Goal: Information Seeking & Learning: Learn about a topic

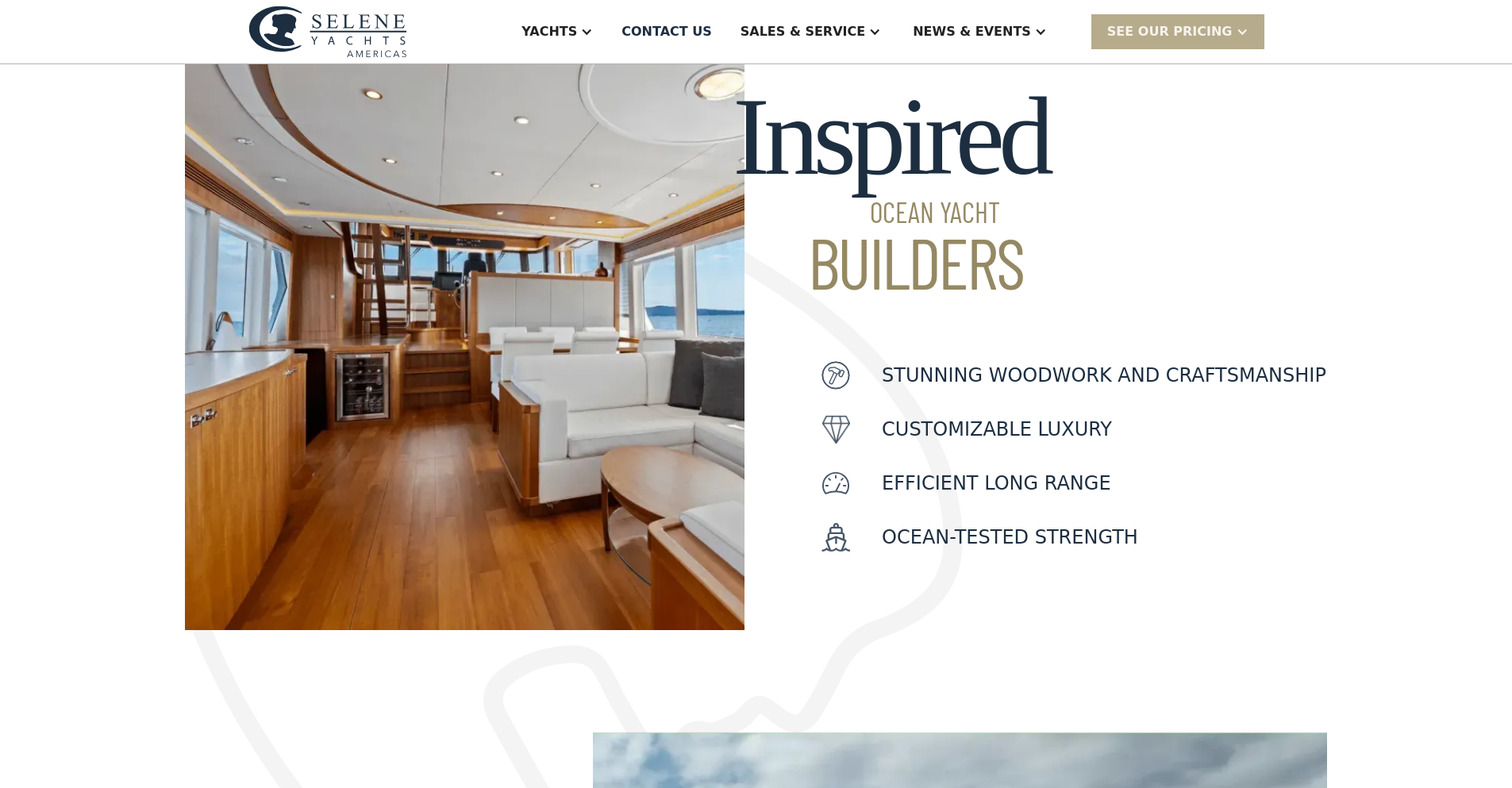
scroll to position [238, 0]
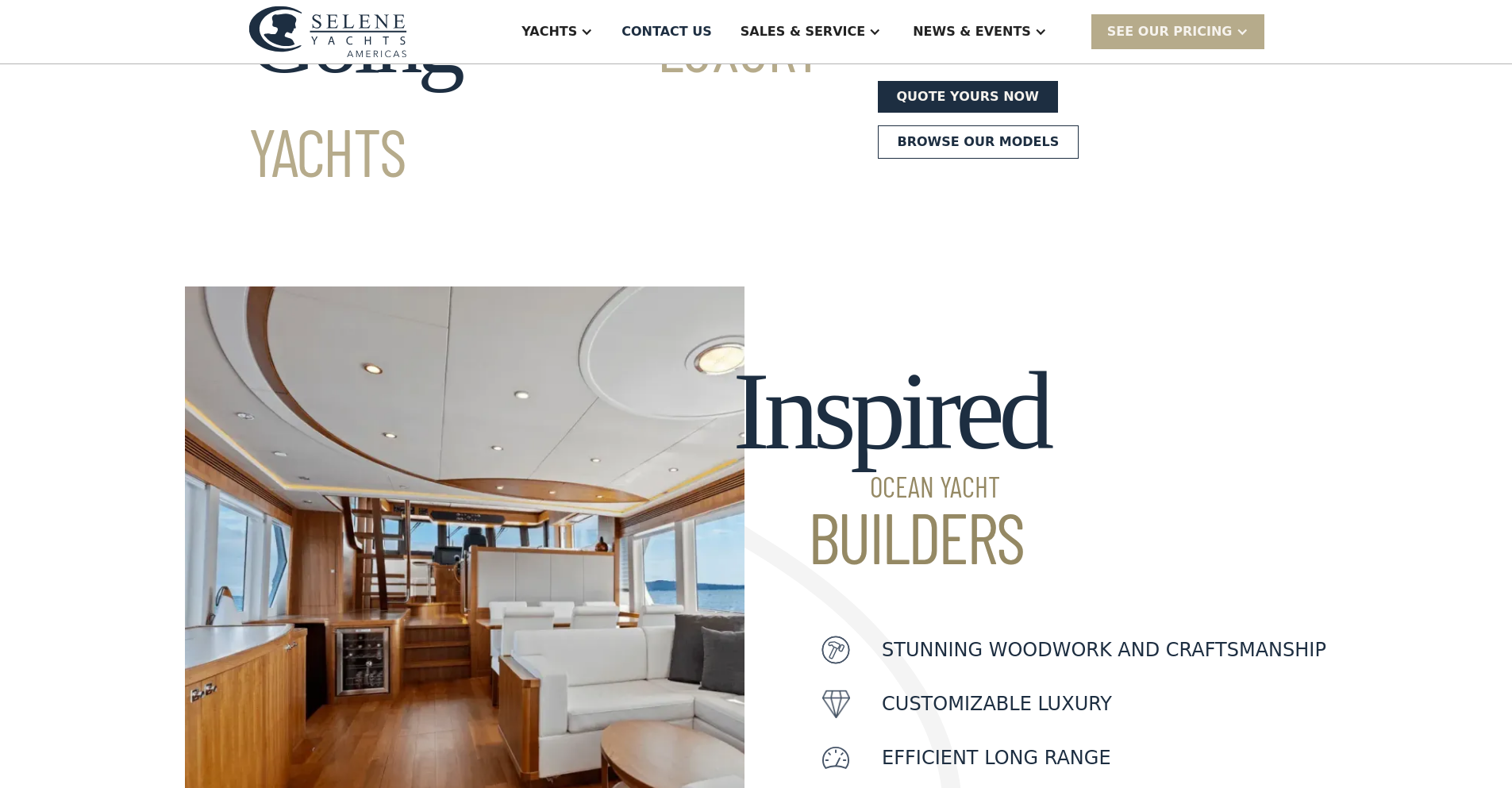
drag, startPoint x: 642, startPoint y: 28, endPoint x: 534, endPoint y: 30, distance: 108.0
click at [500, 34] on div "Yachts Ocean Explorer Ocean Explorer 60 Ocean Explorer 72 Ocean Explorer 78 Cla…" at bounding box center [756, 32] width 1016 height 63
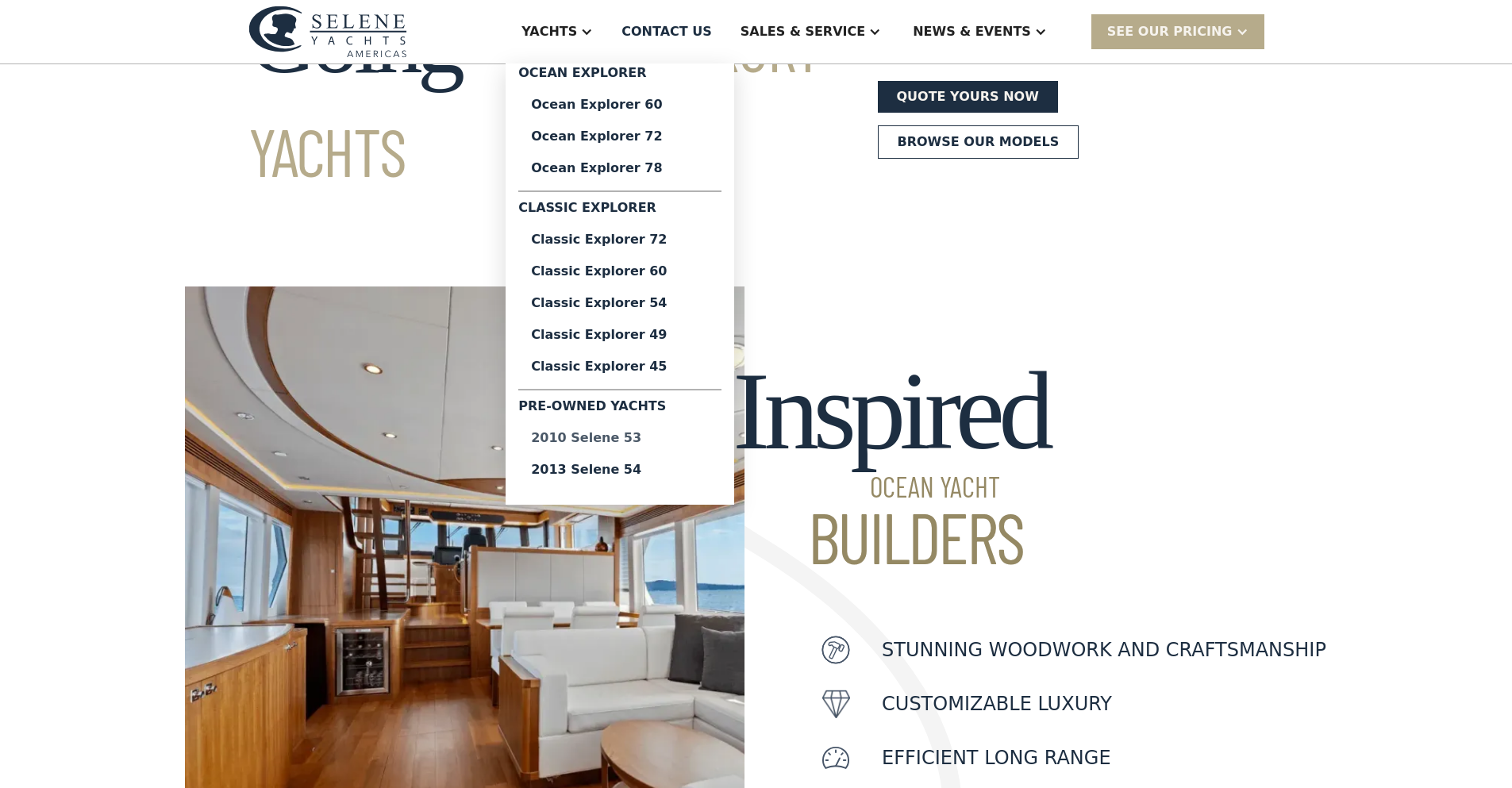
click at [689, 441] on div "2010 Selene 53" at bounding box center [620, 438] width 178 height 13
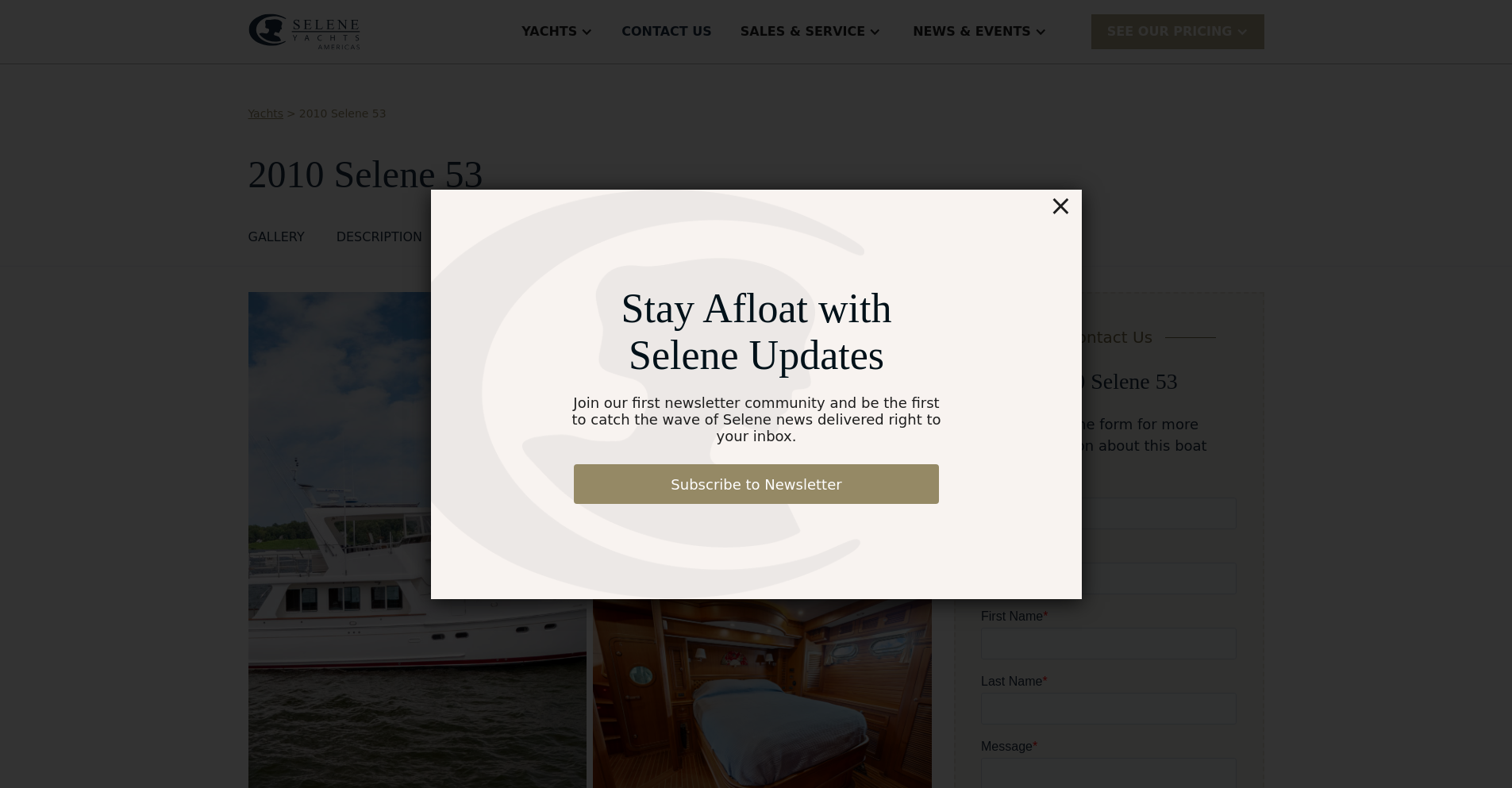
click at [96, 244] on div "Stay Afloat with Selene Updates Join our first newsletter community and be the …" at bounding box center [756, 394] width 1361 height 868
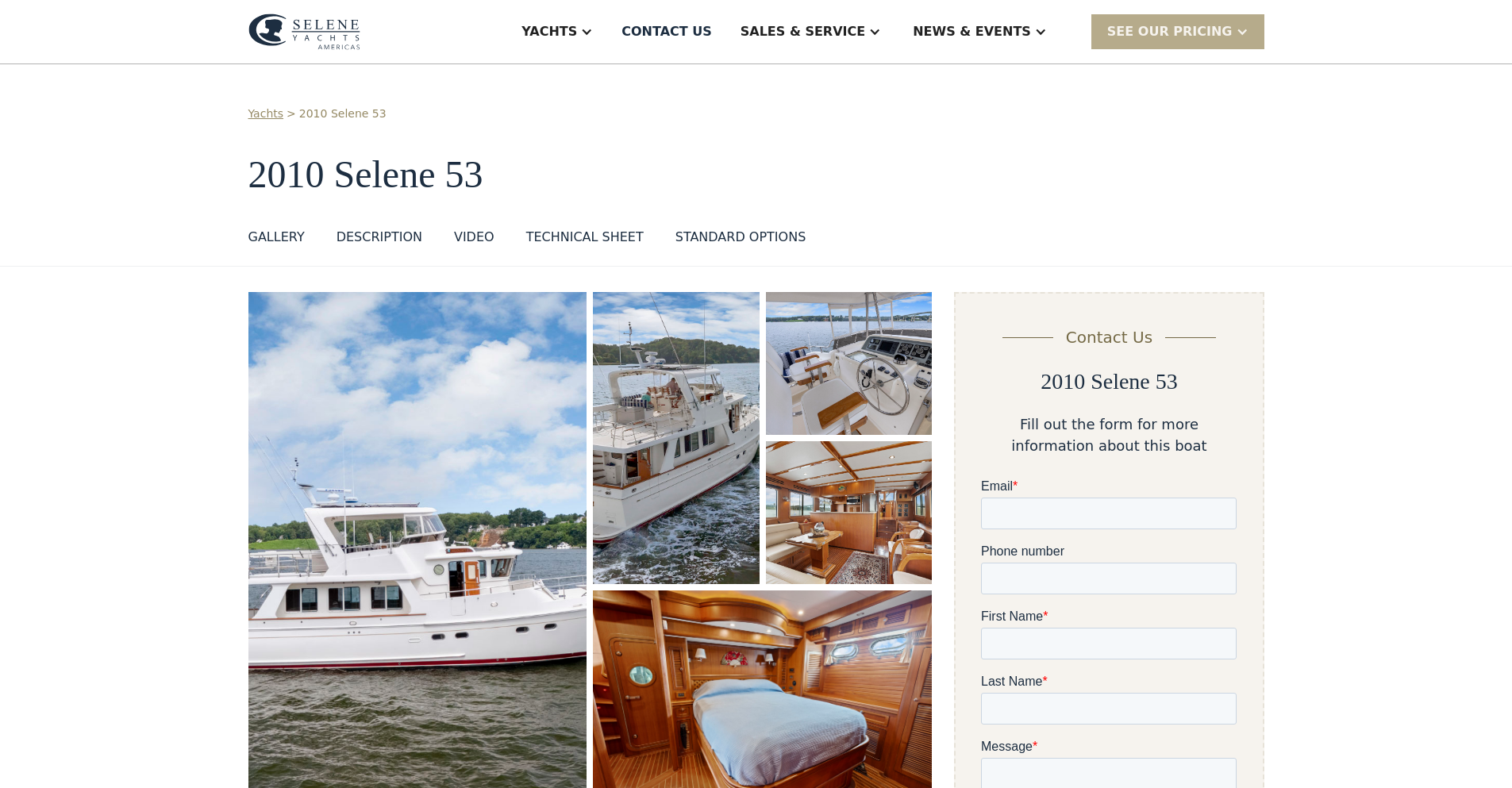
click at [472, 236] on div "VIDEO" at bounding box center [475, 237] width 41 height 19
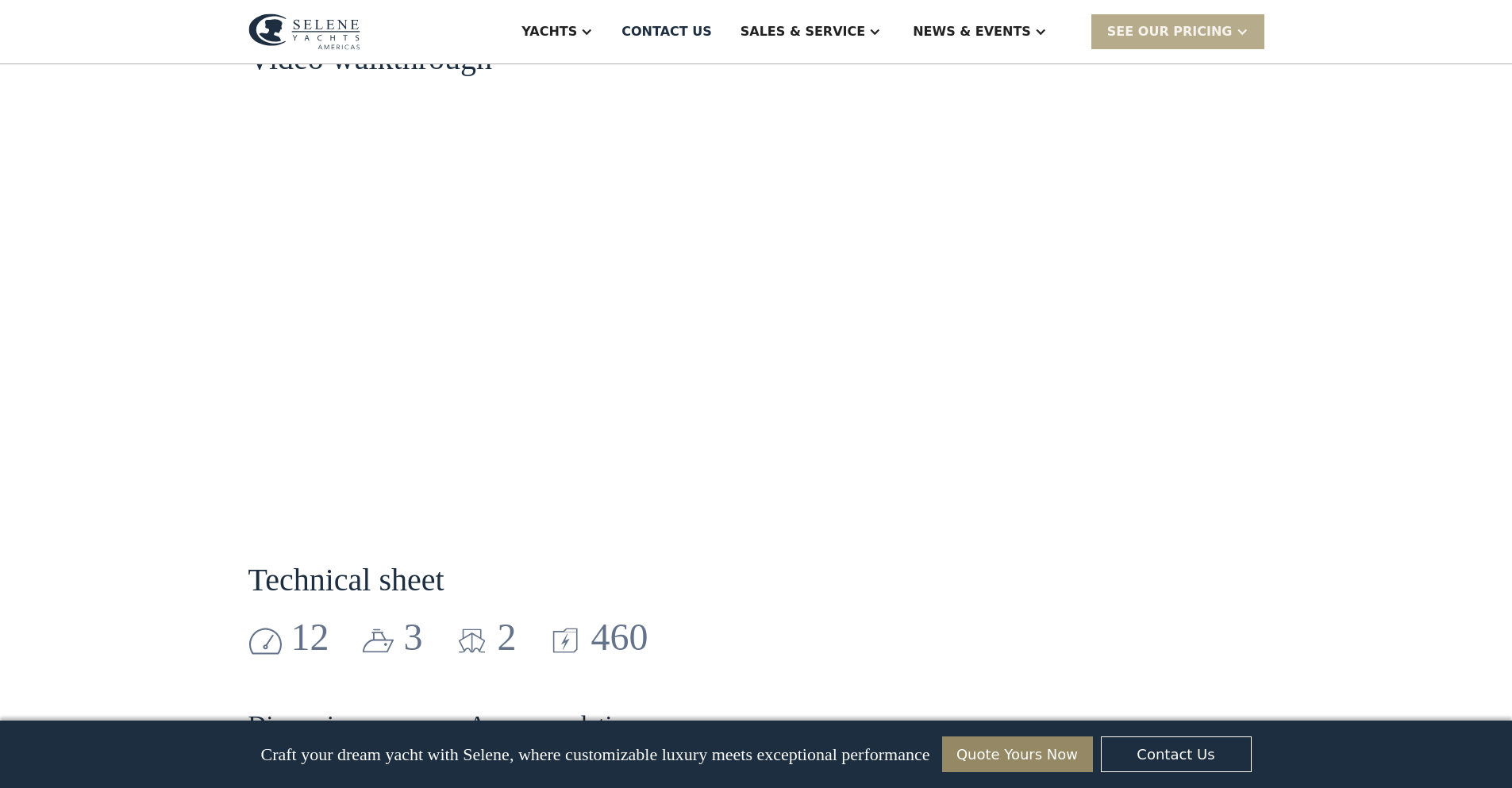
scroll to position [1874, 0]
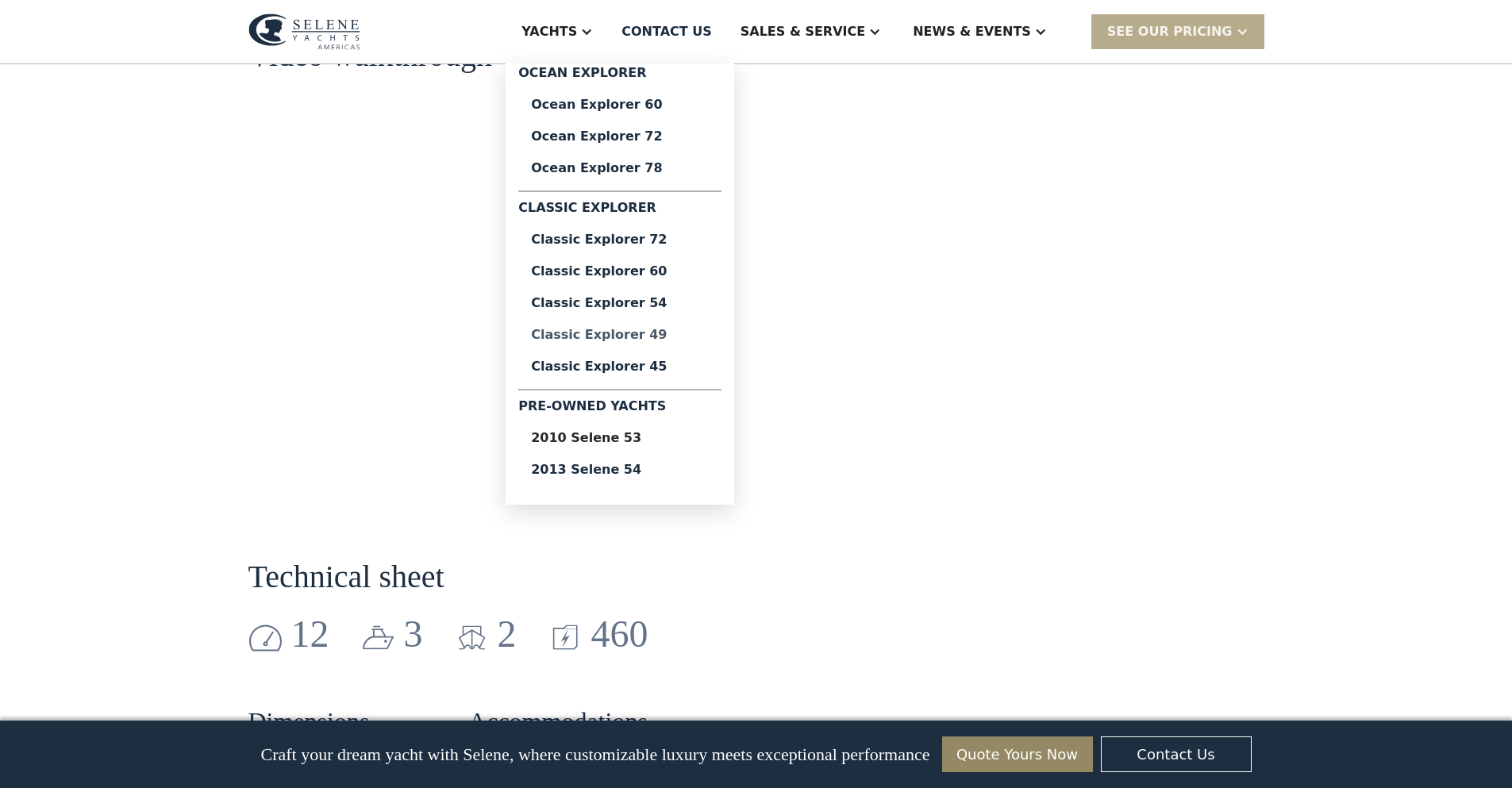
click at [709, 331] on div "Classic Explorer 49" at bounding box center [620, 335] width 178 height 13
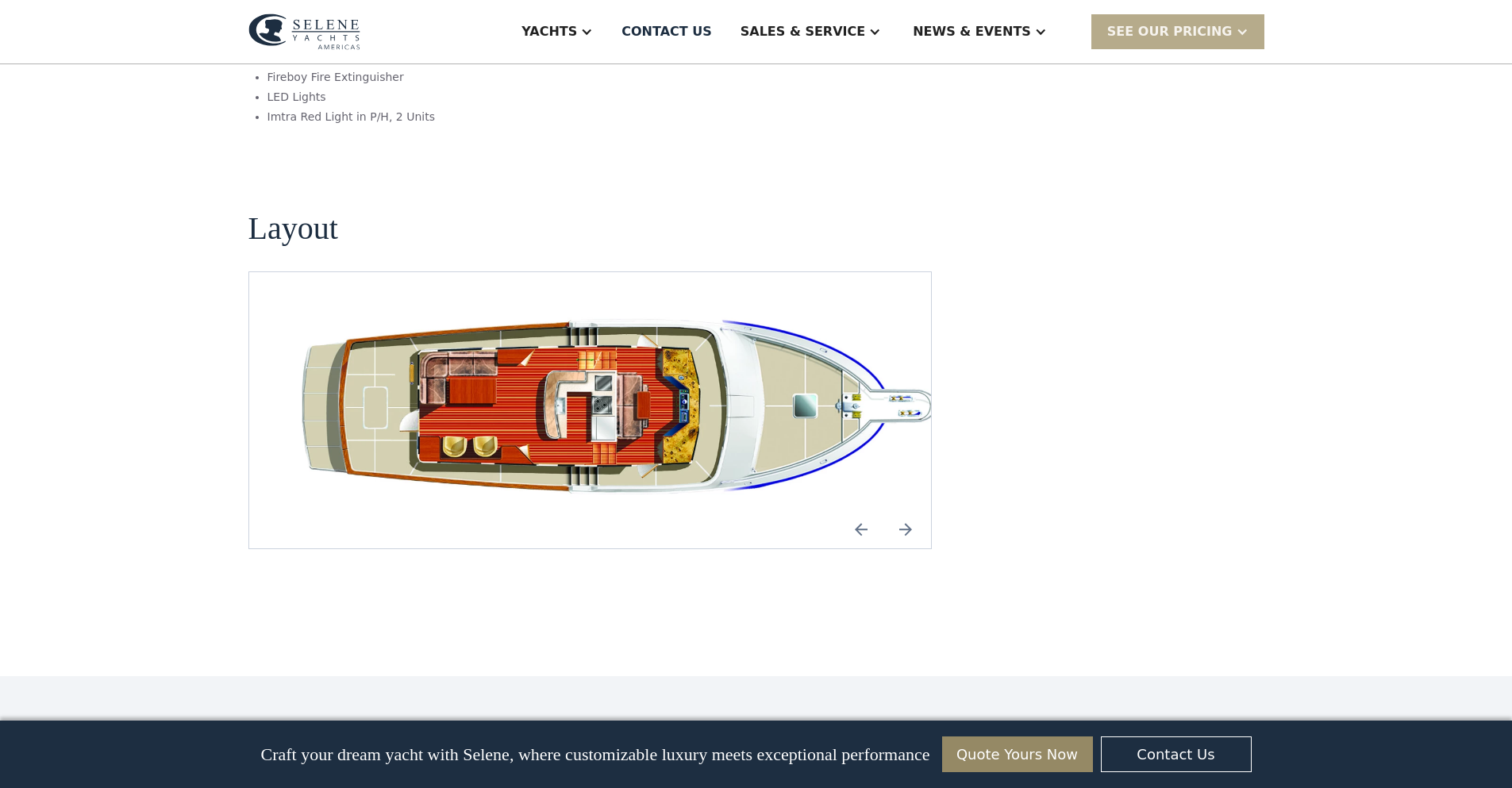
scroll to position [2937, 0]
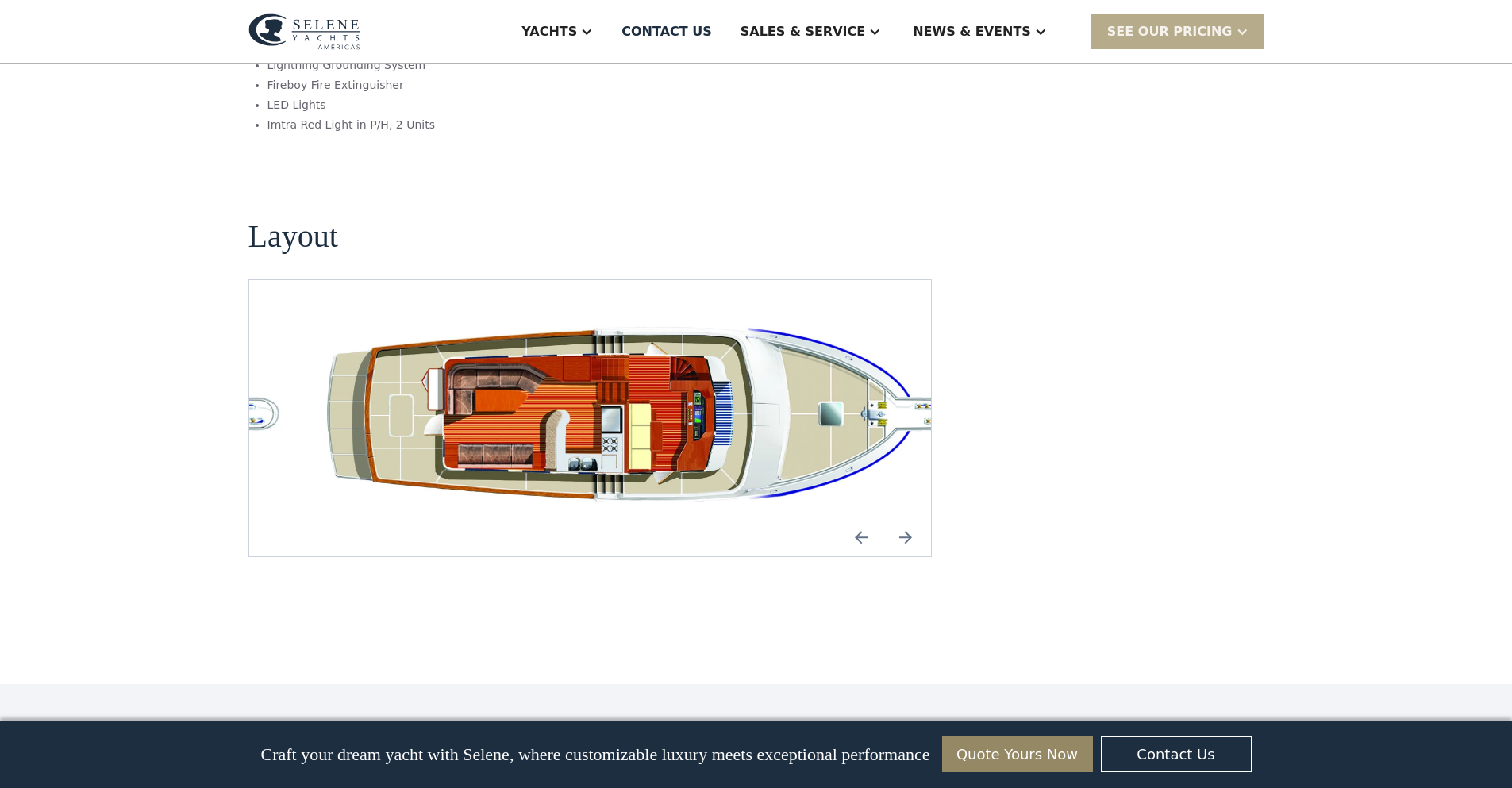
click at [863, 518] on img "Previous slide" at bounding box center [861, 537] width 38 height 38
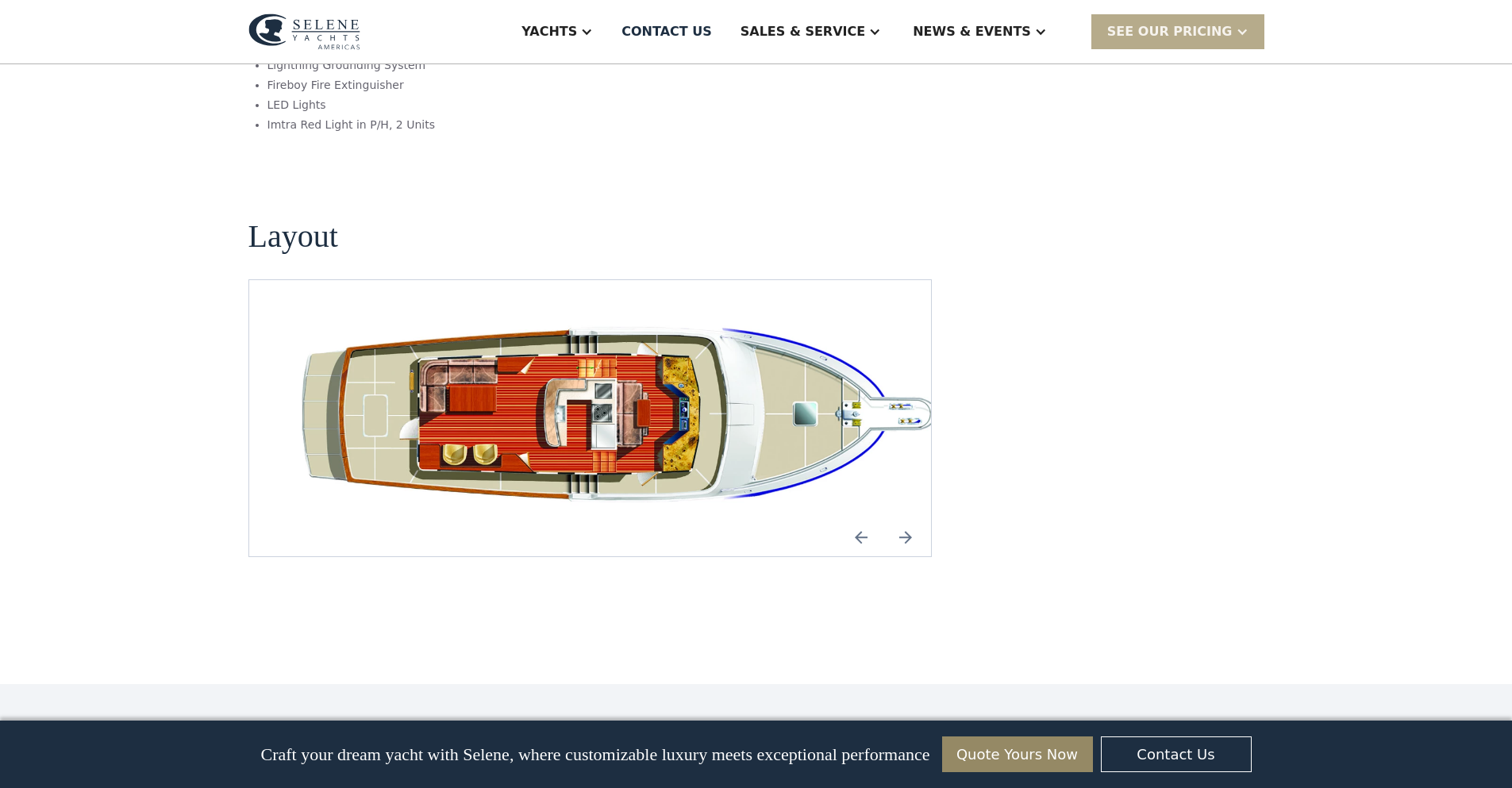
click at [900, 518] on img "Next slide" at bounding box center [905, 537] width 38 height 38
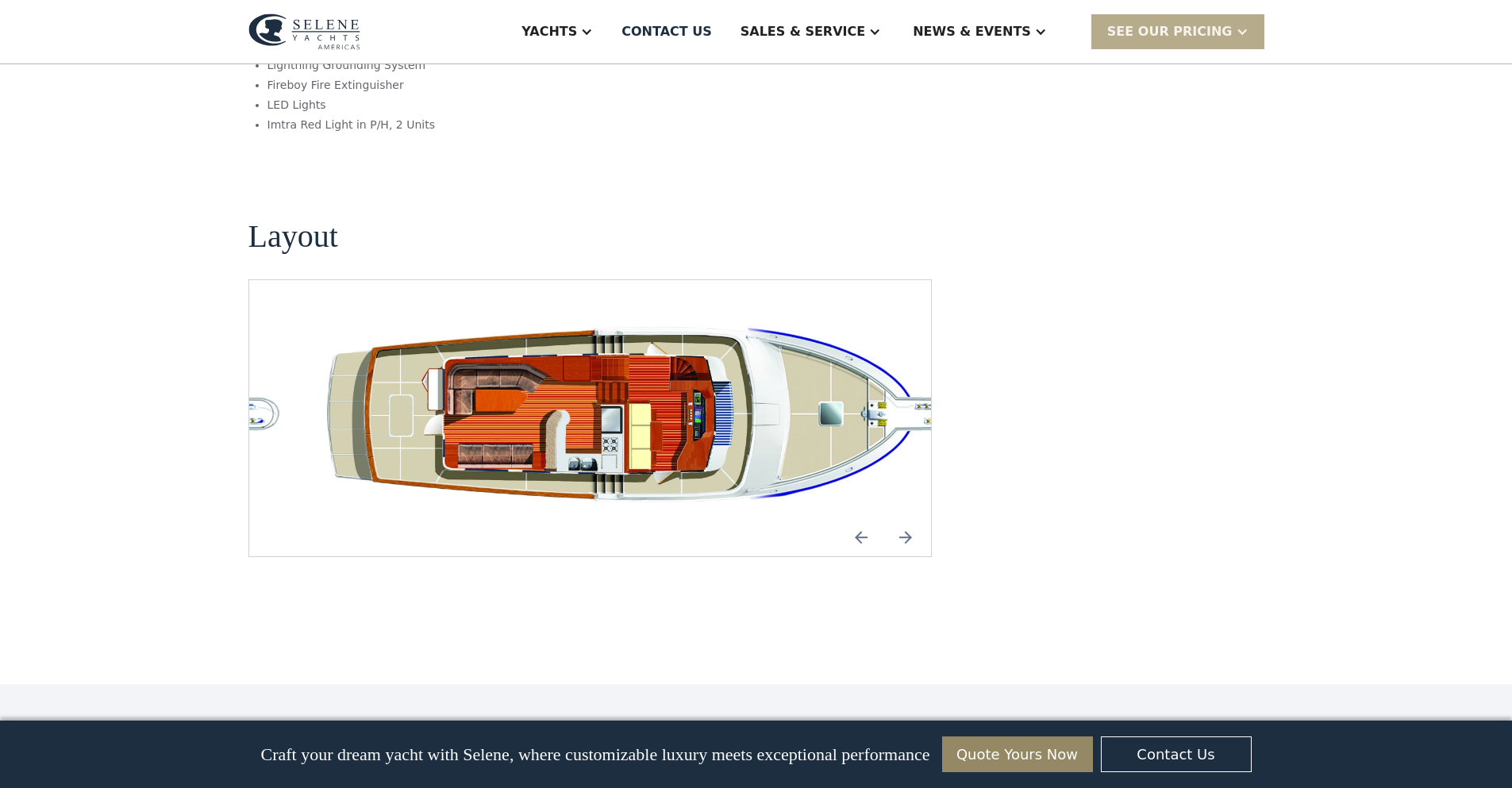
click at [900, 518] on img "Next slide" at bounding box center [905, 537] width 38 height 38
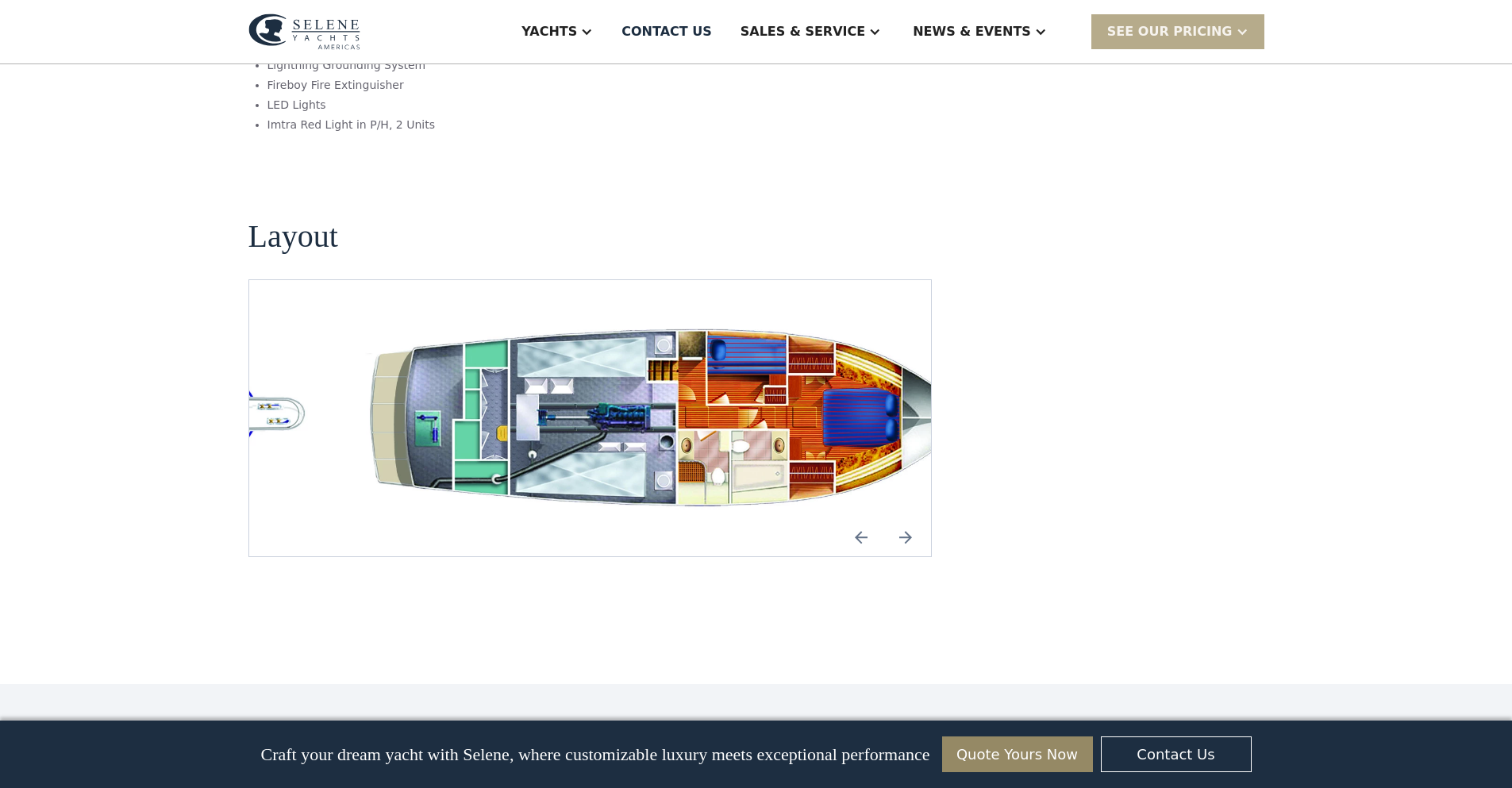
click at [900, 518] on img "Next slide" at bounding box center [905, 537] width 38 height 38
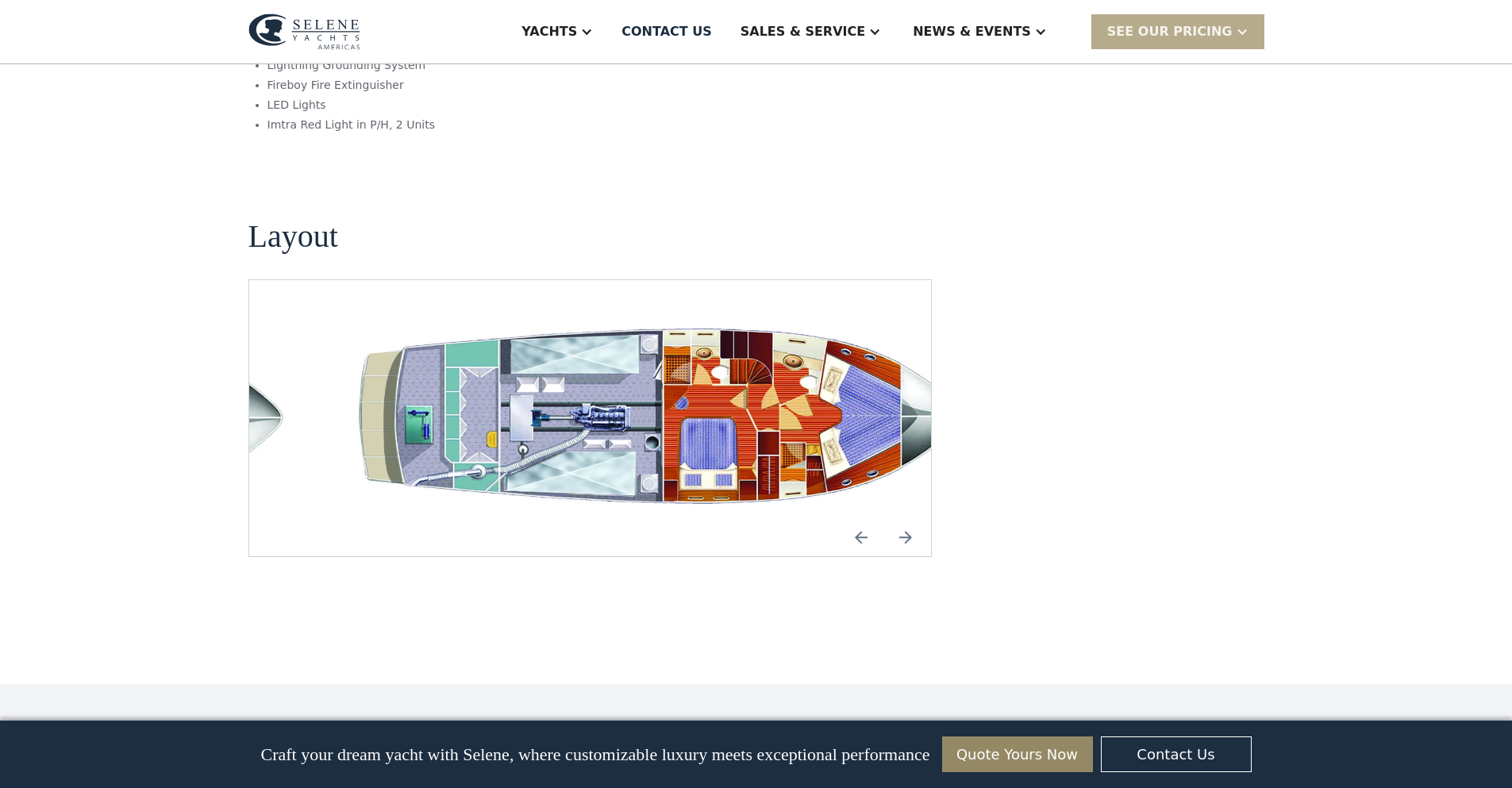
click at [900, 518] on img "Next slide" at bounding box center [905, 537] width 38 height 38
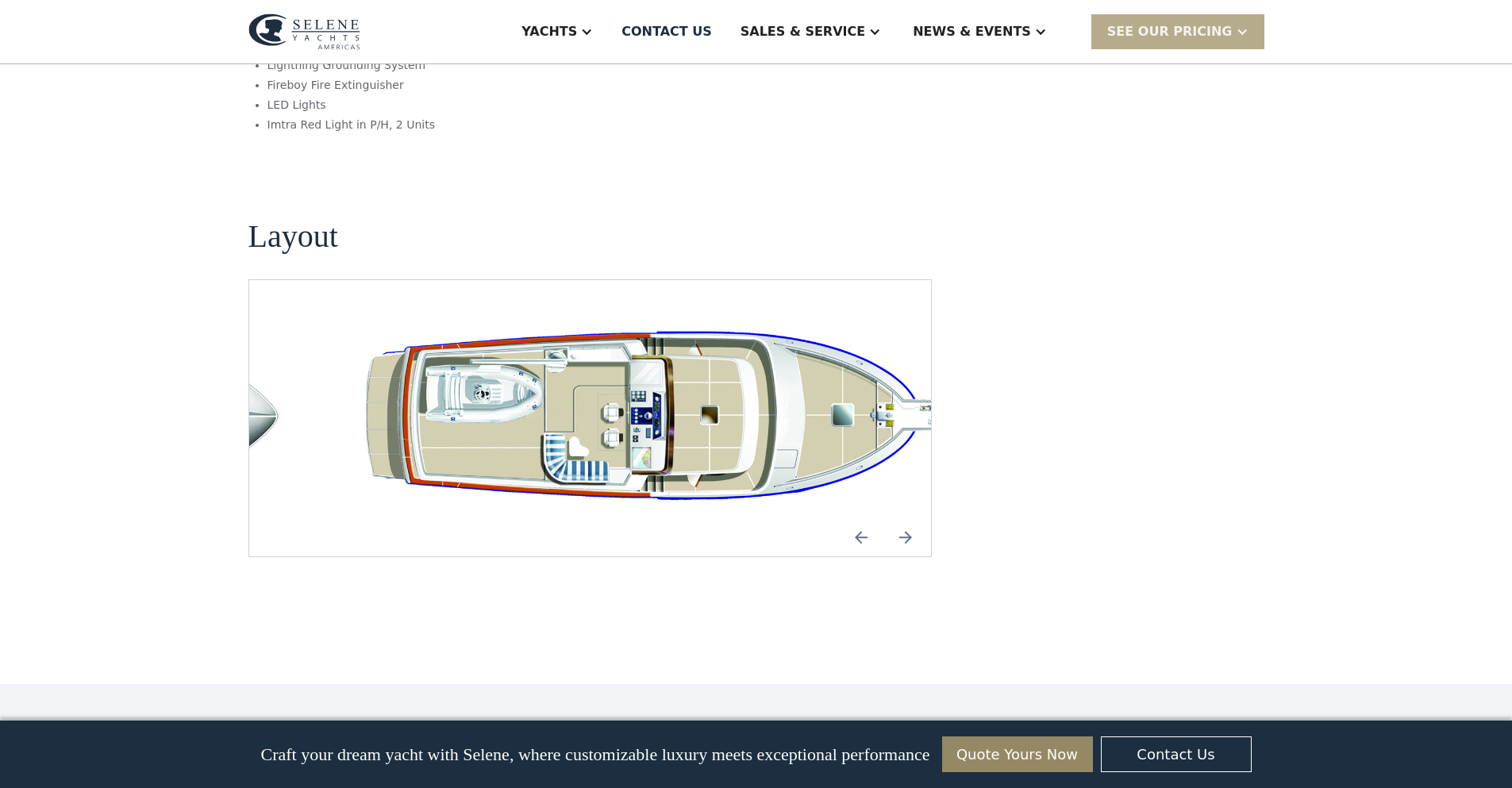
click at [900, 518] on img "Next slide" at bounding box center [905, 537] width 38 height 38
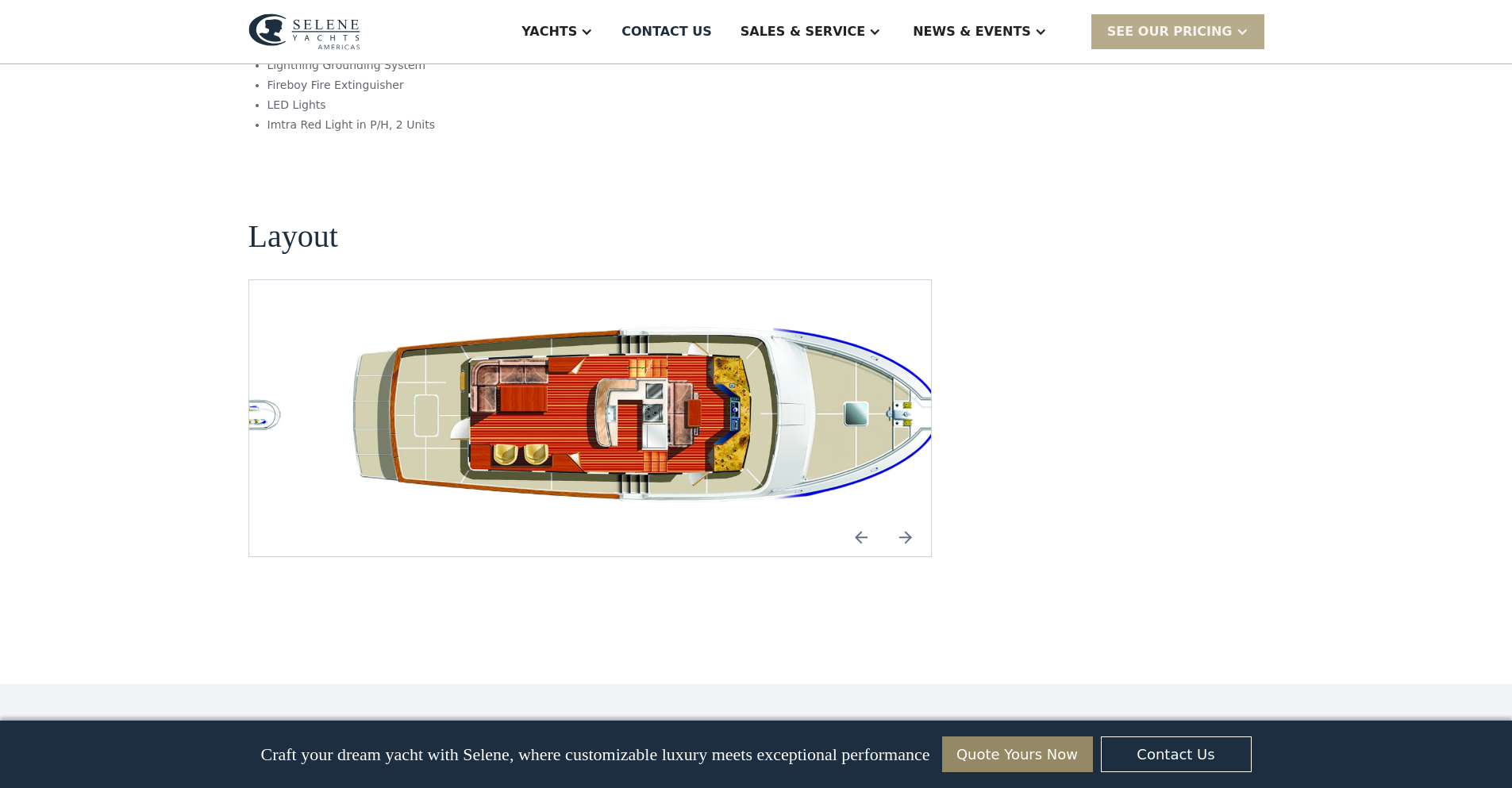
click at [860, 518] on img "Previous slide" at bounding box center [861, 537] width 38 height 38
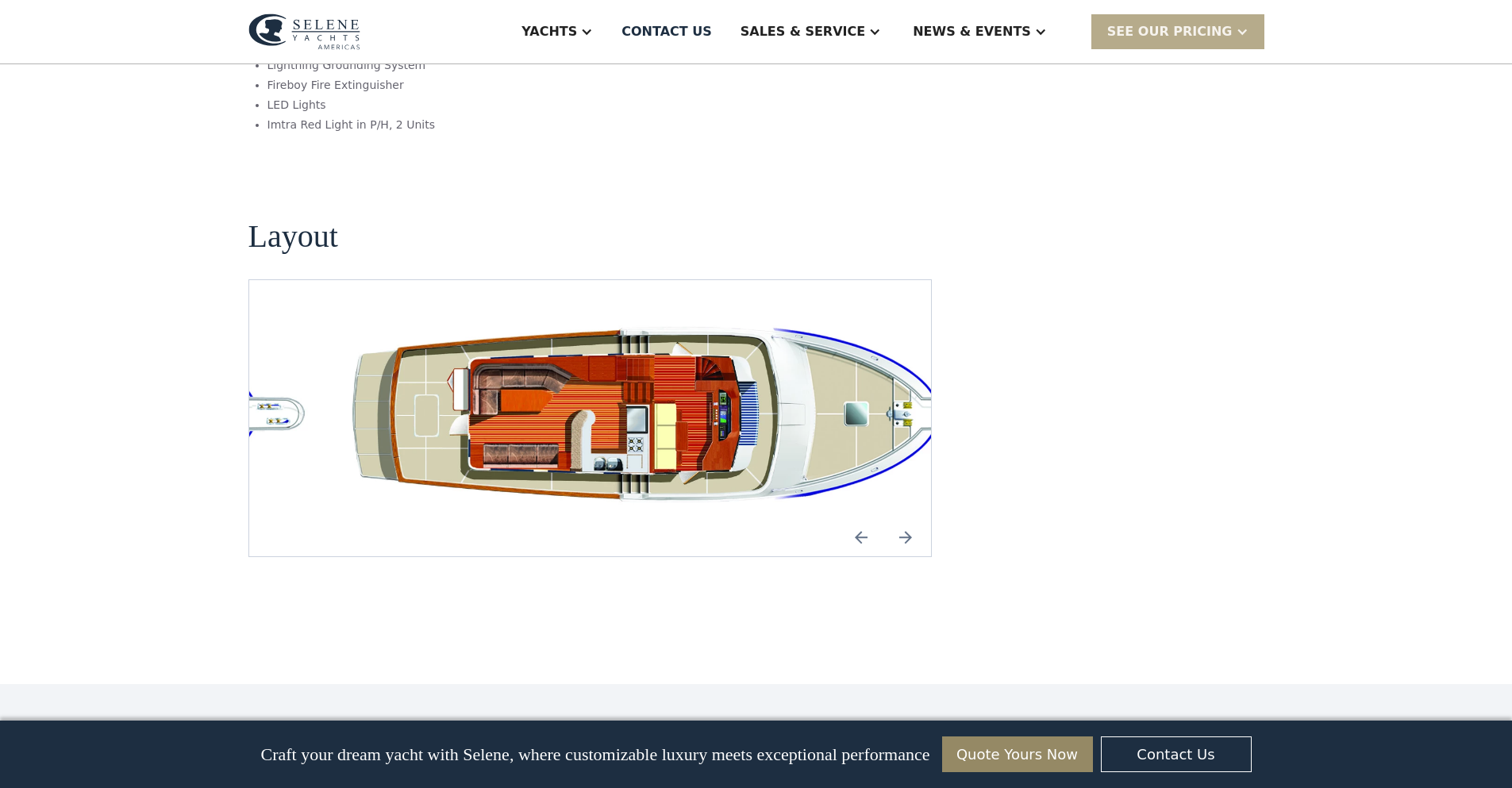
click at [910, 518] on img "Next slide" at bounding box center [905, 537] width 38 height 38
